Goal: Information Seeking & Learning: Learn about a topic

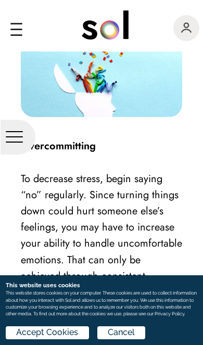
scroll to position [2547, 0]
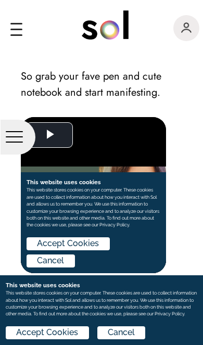
click at [18, 23] on div "main navigation" at bounding box center [16, 24] width 12 height 2
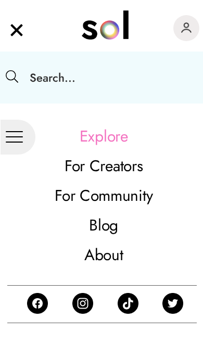
scroll to position [3160, 0]
click at [17, 69] on div at bounding box center [10, 78] width 21 height 52
click at [57, 68] on input "text" at bounding box center [117, 78] width 193 height 52
click at [13, 29] on img "main navigation" at bounding box center [16, 28] width 13 height 18
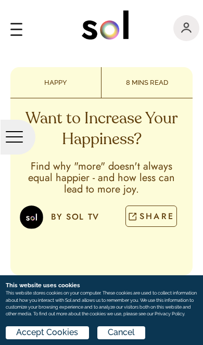
scroll to position [0, 0]
click at [22, 24] on div "main navigation" at bounding box center [16, 24] width 12 height 2
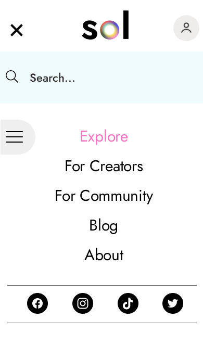
click at [63, 42] on div "main navigation" at bounding box center [106, 25] width 193 height 36
click at [33, 33] on div "main navigation" at bounding box center [23, 31] width 26 height 24
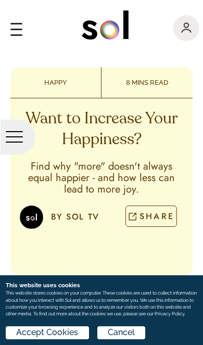
click at [15, 130] on div at bounding box center [18, 137] width 35 height 35
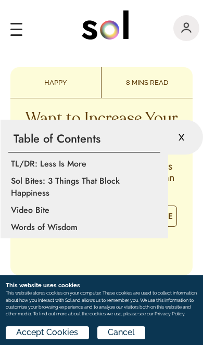
click at [187, 131] on div "x" at bounding box center [185, 137] width 35 height 35
